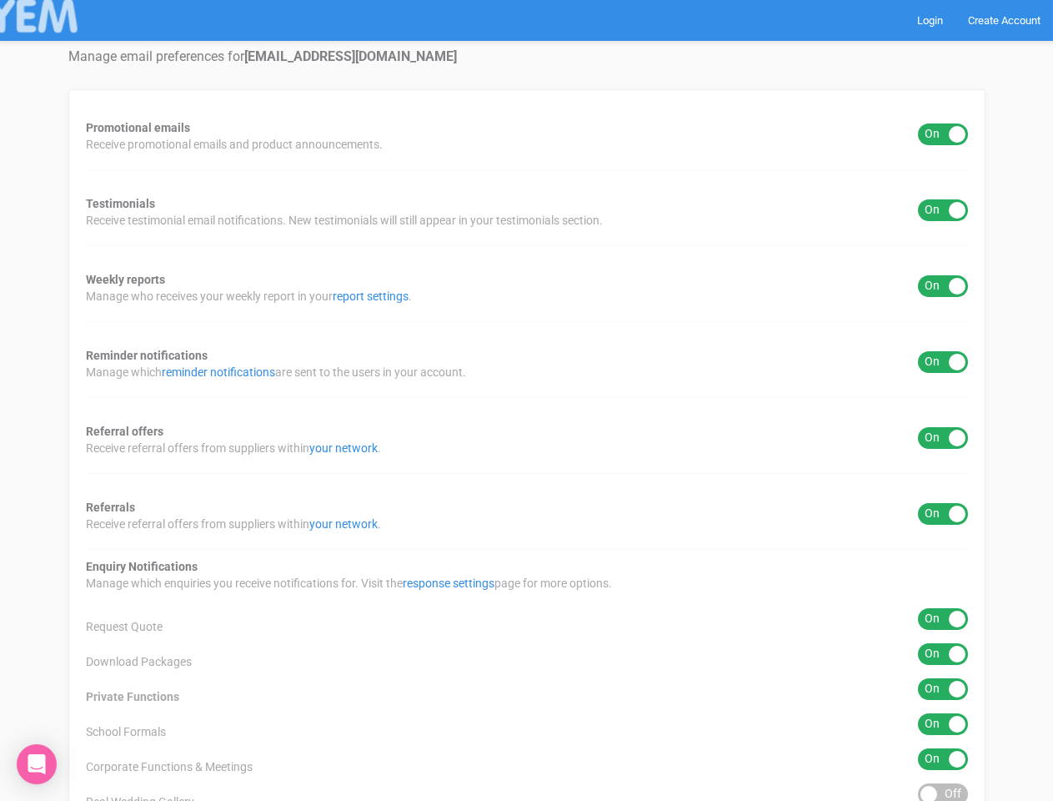
click at [526, 400] on div "Promotional emails ON OFF Receive promotional emails and product announcements.…" at bounding box center [526, 532] width 917 height 886
click at [943, 134] on div "ON OFF" at bounding box center [943, 134] width 50 height 22
click at [943, 210] on div "ON OFF" at bounding box center [943, 210] width 50 height 22
click at [943, 286] on div "ON OFF" at bounding box center [943, 286] width 50 height 22
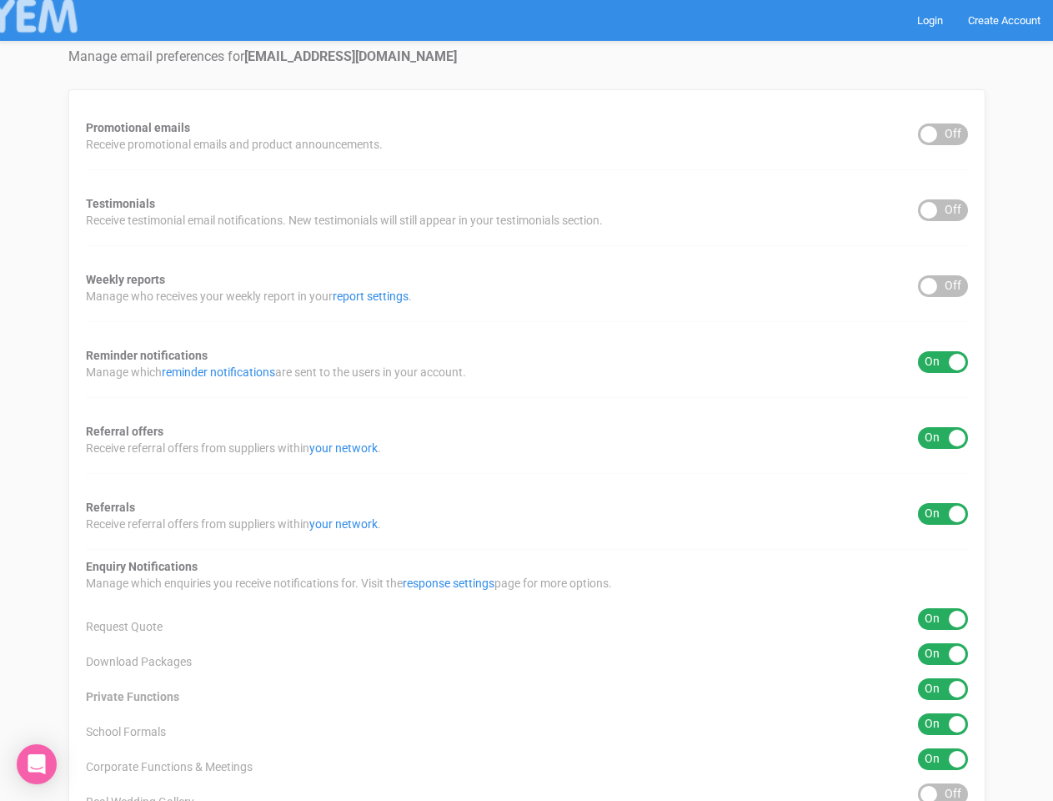
click at [943, 362] on div "ON OFF" at bounding box center [943, 362] width 50 height 22
click at [943, 438] on div "ON OFF" at bounding box center [943, 438] width 50 height 22
click at [943, 514] on div "ON OFF" at bounding box center [943, 514] width 50 height 22
click at [943, 619] on div "ON OFF" at bounding box center [943, 619] width 50 height 22
click at [943, 654] on div "ON OFF" at bounding box center [943, 654] width 50 height 22
